Goal: Navigation & Orientation: Go to known website

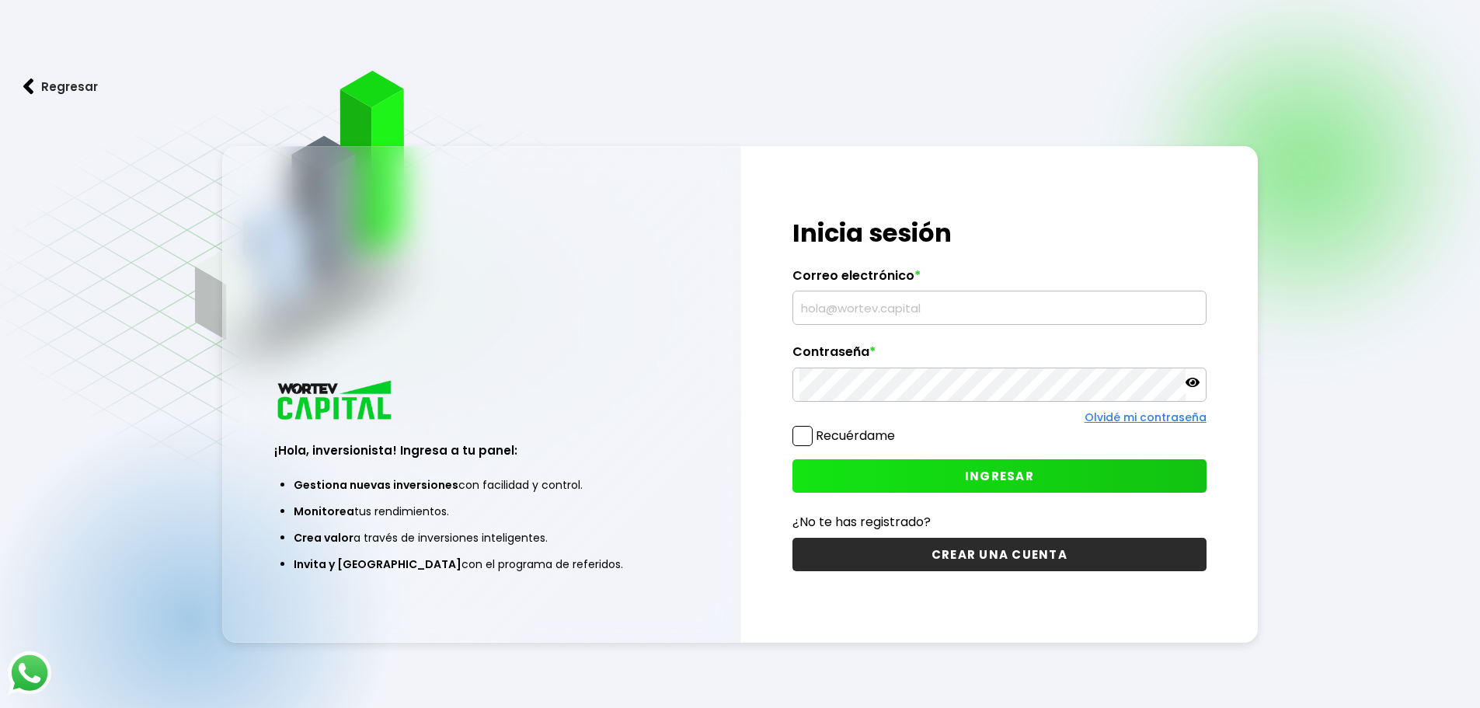
click at [880, 552] on button "CREAR UNA CUENTA" at bounding box center [1000, 554] width 414 height 33
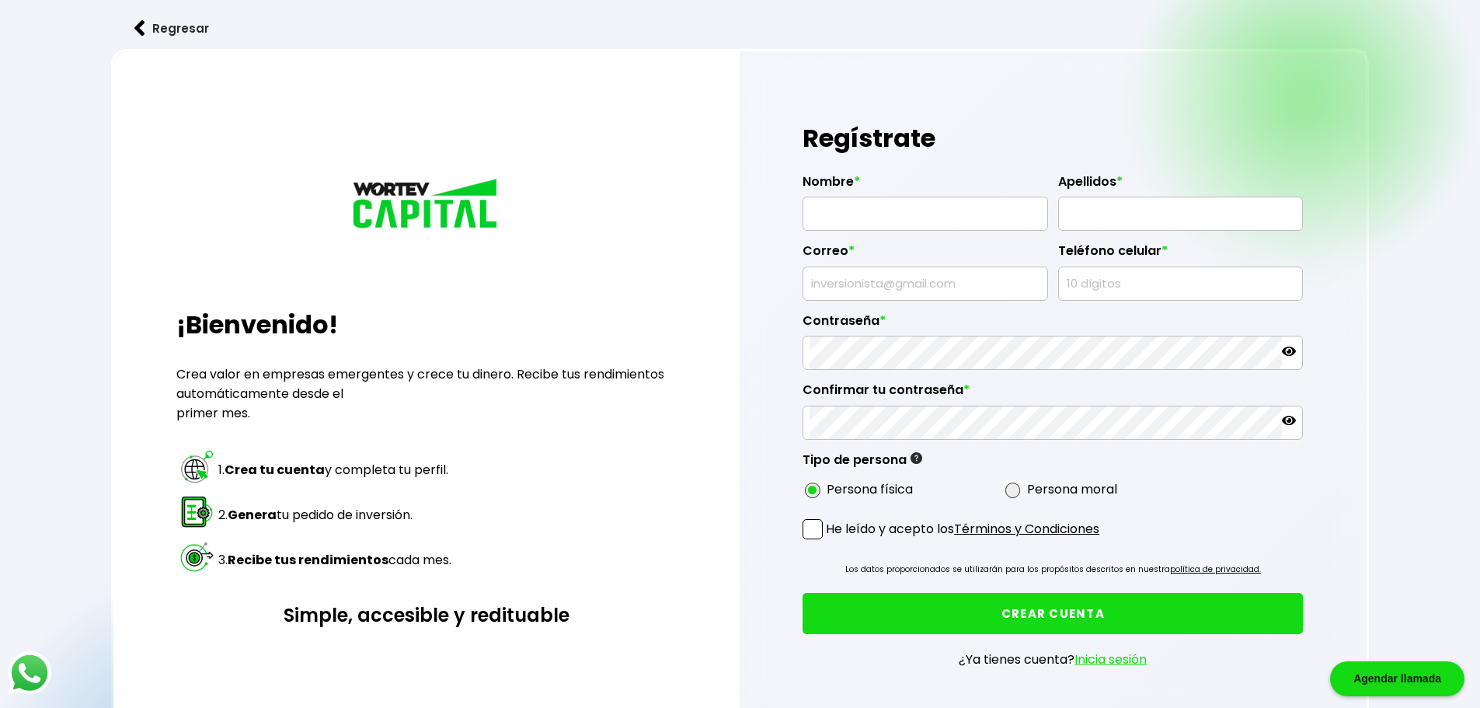
click at [184, 44] on button "Regresar" at bounding box center [171, 28] width 121 height 41
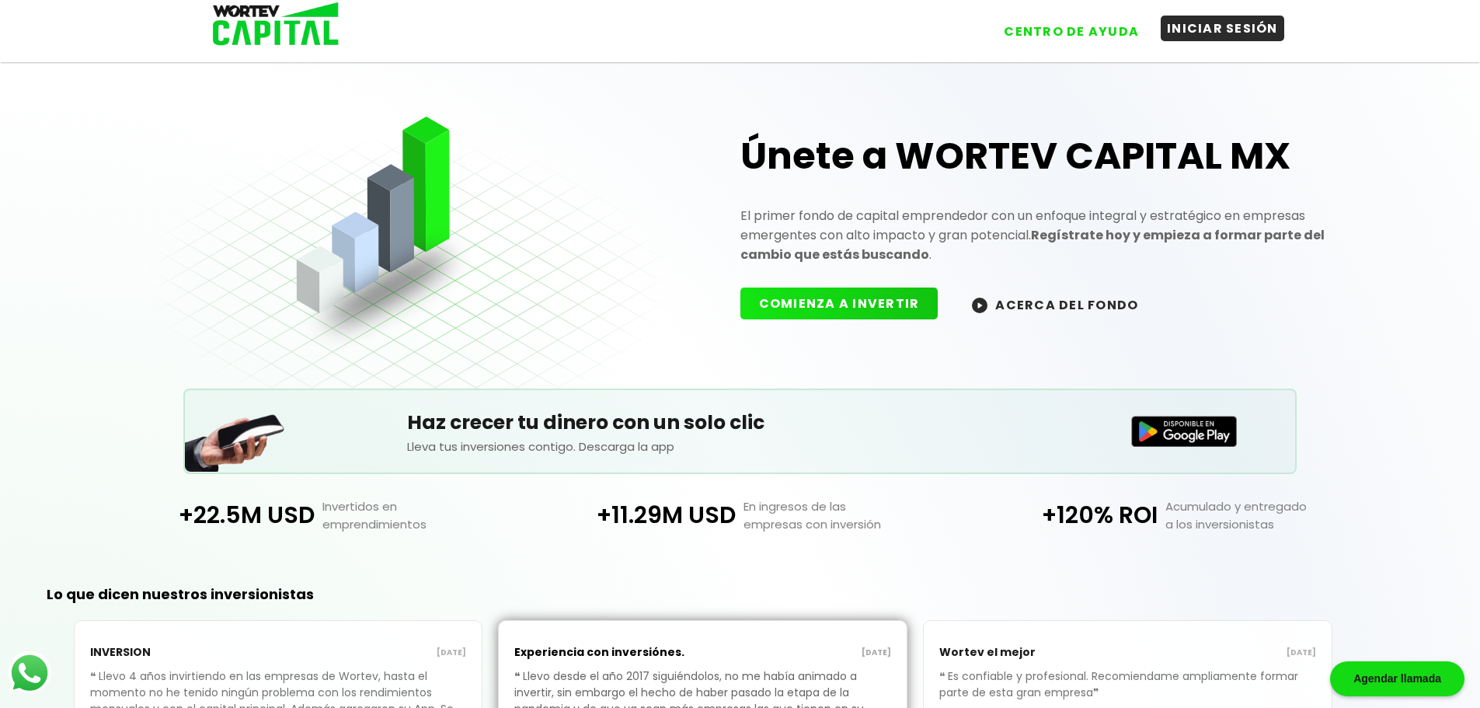
click at [1240, 33] on button "INICIAR SESIÓN" at bounding box center [1223, 29] width 124 height 26
